Goal: Task Accomplishment & Management: Manage account settings

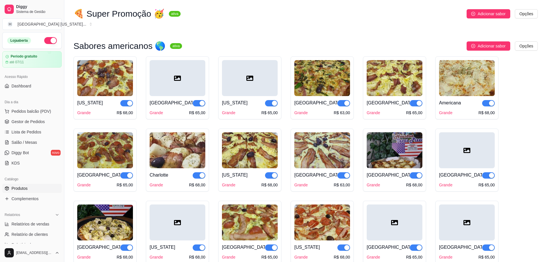
scroll to position [856, 0]
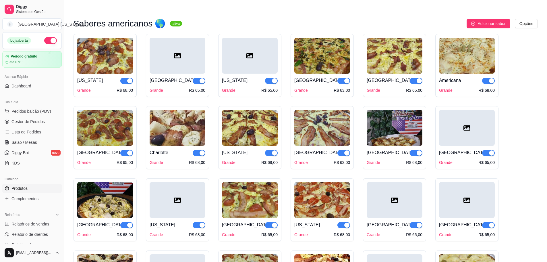
click at [235, 54] on div at bounding box center [250, 56] width 56 height 36
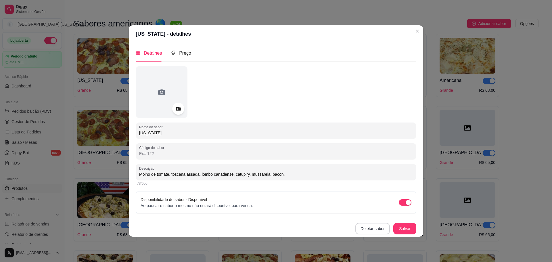
click at [178, 109] on circle at bounding box center [177, 108] width 1 height 1
click at [179, 109] on circle at bounding box center [177, 108] width 1 height 1
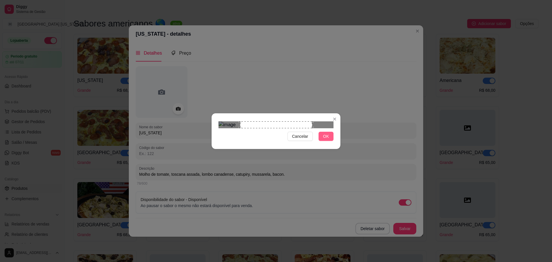
click at [328, 139] on span "OK" at bounding box center [326, 136] width 6 height 6
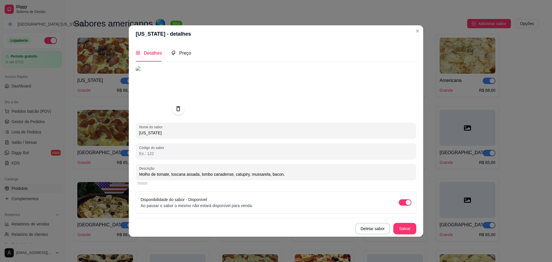
click at [176, 111] on icon at bounding box center [178, 108] width 7 height 7
click at [177, 111] on icon at bounding box center [178, 108] width 7 height 7
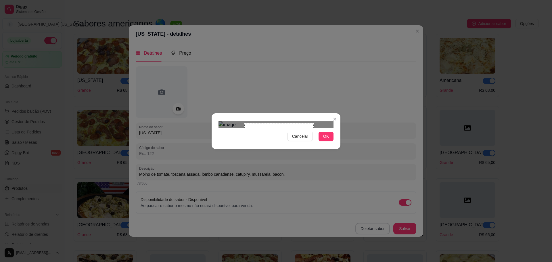
click at [244, 124] on div at bounding box center [275, 124] width 115 height 7
click at [258, 122] on div "Use the arrow keys to move the crop selection area" at bounding box center [268, 156] width 69 height 69
click at [290, 133] on div "Use the arrow keys to move the crop selection area" at bounding box center [280, 155] width 69 height 69
click at [331, 141] on button "OK" at bounding box center [325, 136] width 15 height 9
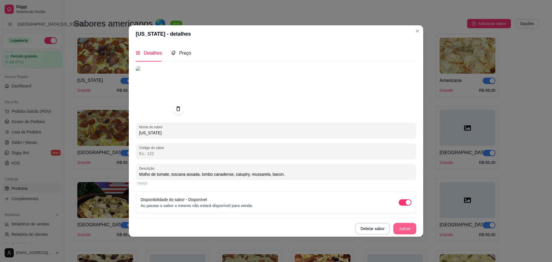
click at [410, 232] on button "Salvar" at bounding box center [404, 228] width 23 height 11
click at [410, 232] on button "Salvar" at bounding box center [404, 228] width 22 height 11
